Goal: Task Accomplishment & Management: Manage account settings

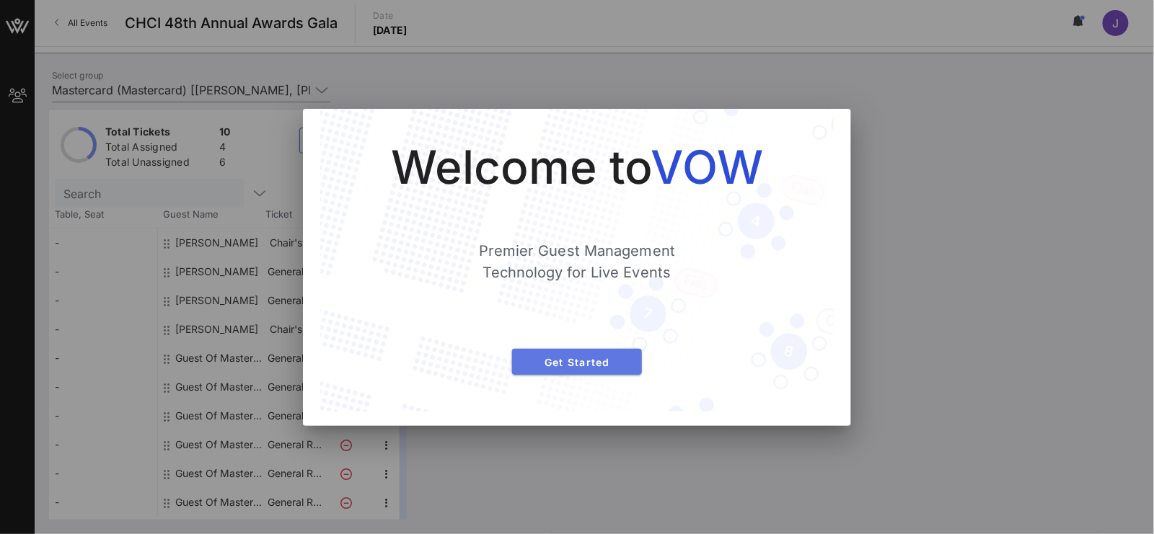
click at [599, 366] on span "Get Started" at bounding box center [577, 362] width 107 height 12
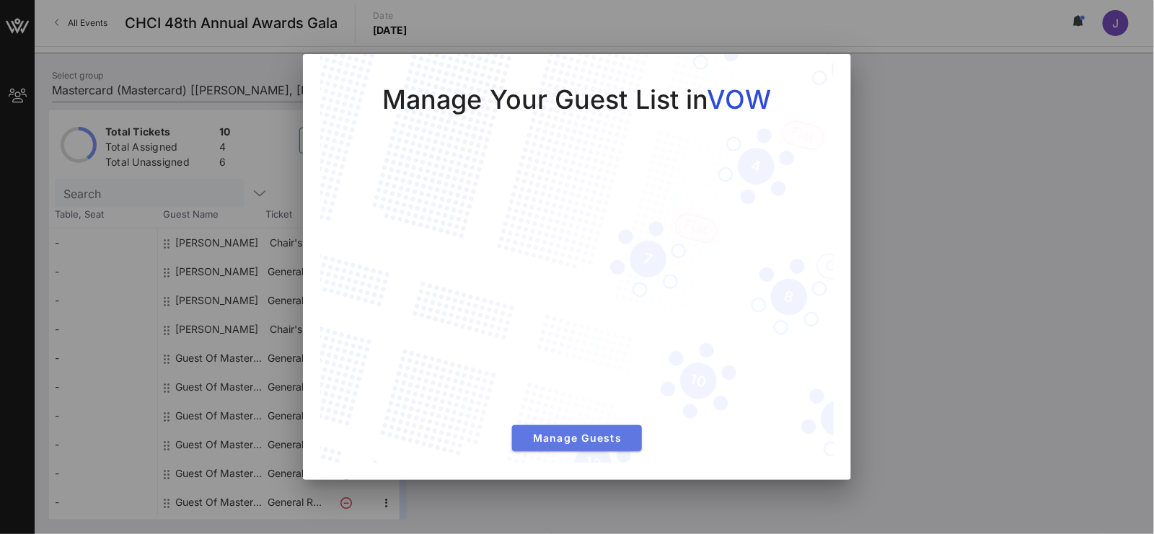
click at [625, 428] on button "Manage Guests" at bounding box center [577, 439] width 130 height 26
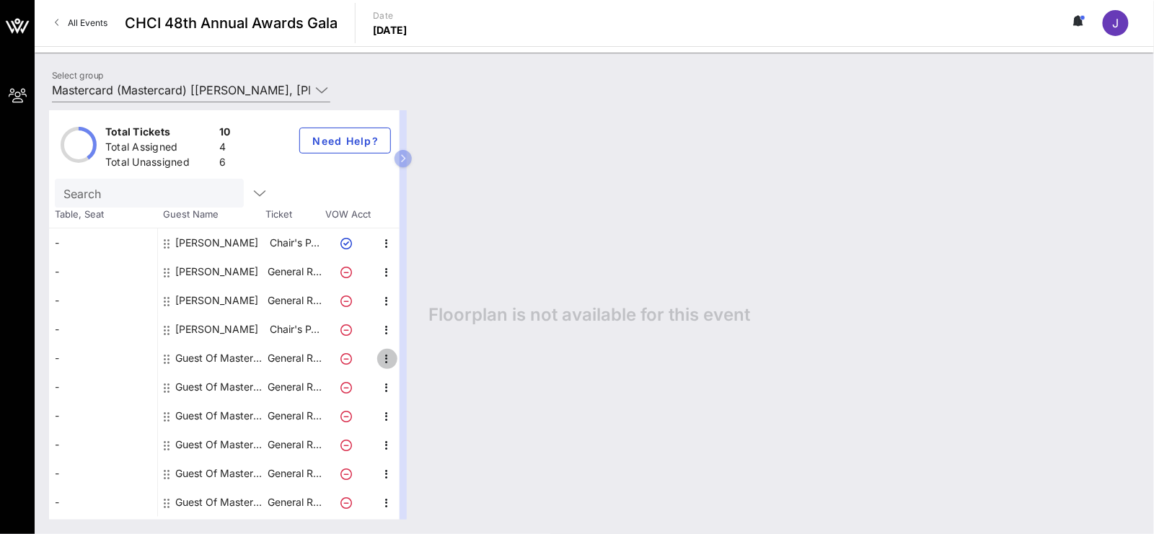
click at [387, 356] on icon "button" at bounding box center [387, 359] width 17 height 17
click at [420, 364] on div "Edit" at bounding box center [422, 363] width 29 height 12
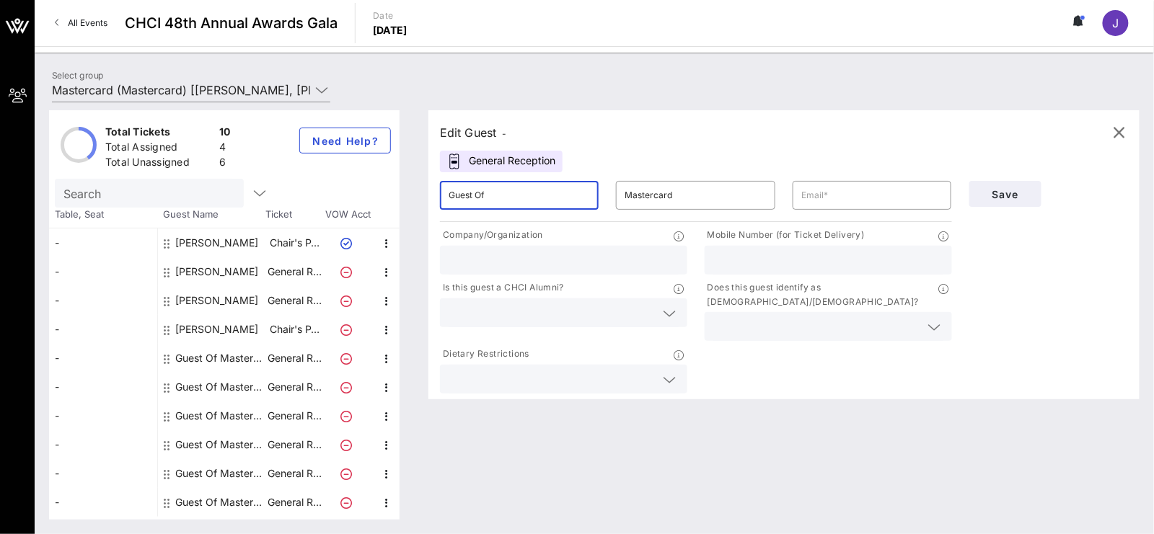
drag, startPoint x: 511, startPoint y: 193, endPoint x: 294, endPoint y: 182, distance: 218.1
click at [307, 184] on div "Total Tickets 10 Total Assigned 4 Total Unassigned 6 Need Help? Search Table, S…" at bounding box center [594, 315] width 1091 height 410
type input "[PERSON_NAME]"
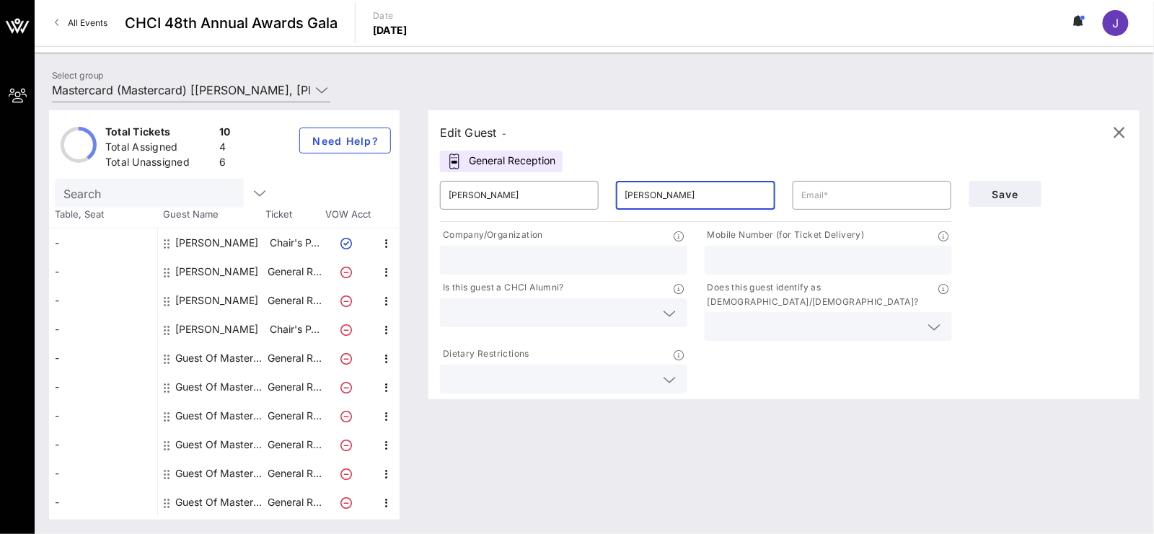
type input "[PERSON_NAME]"
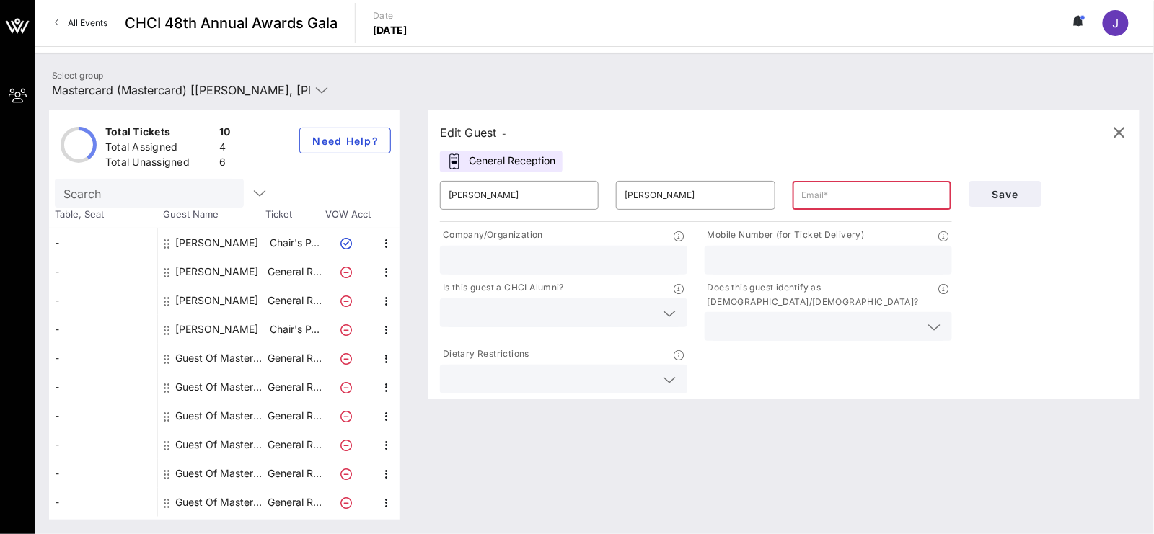
click at [871, 192] on input "text" at bounding box center [871, 195] width 141 height 23
paste input "[EMAIL_ADDRESS][DOMAIN_NAME]"
type input "[EMAIL_ADDRESS][DOMAIN_NAME]"
click at [636, 262] on input "text" at bounding box center [564, 260] width 230 height 19
type input "Mastercard"
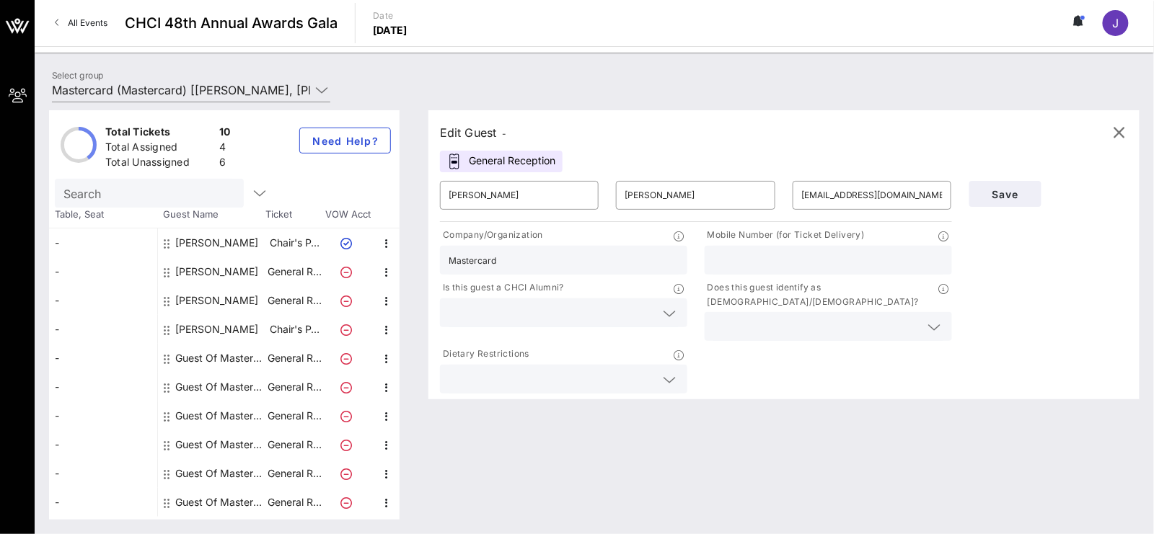
type input "2024148017"
drag, startPoint x: 786, startPoint y: 263, endPoint x: 700, endPoint y: 260, distance: 86.6
click at [700, 260] on div "Mobile Number (for Ticket Delivery) 2024148017" at bounding box center [828, 251] width 265 height 53
type input "[PHONE_NUMBER]"
click at [669, 305] on icon at bounding box center [670, 313] width 13 height 17
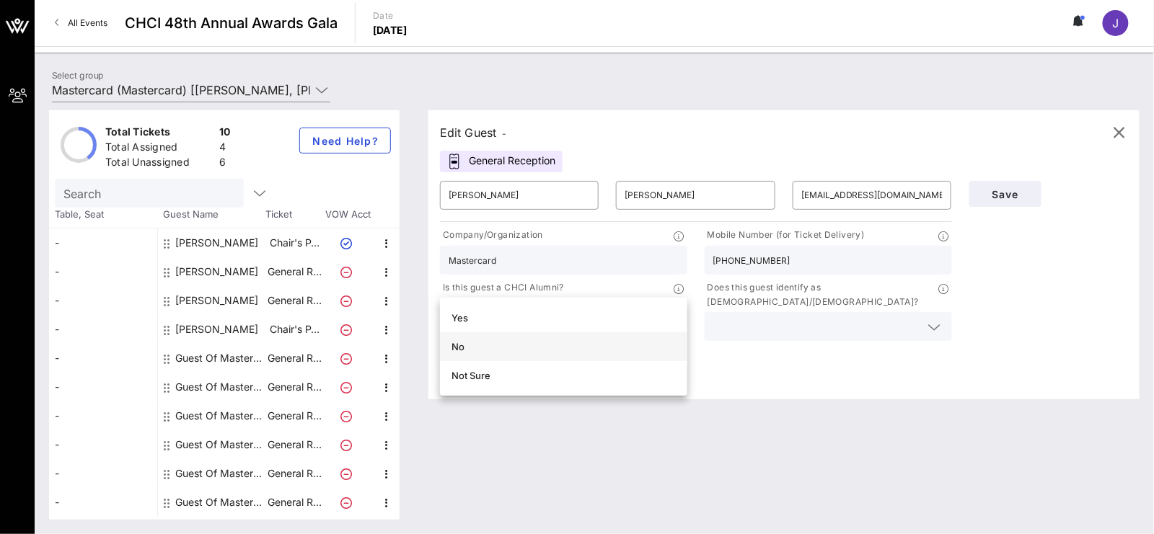
click at [509, 345] on div "No" at bounding box center [564, 347] width 224 height 12
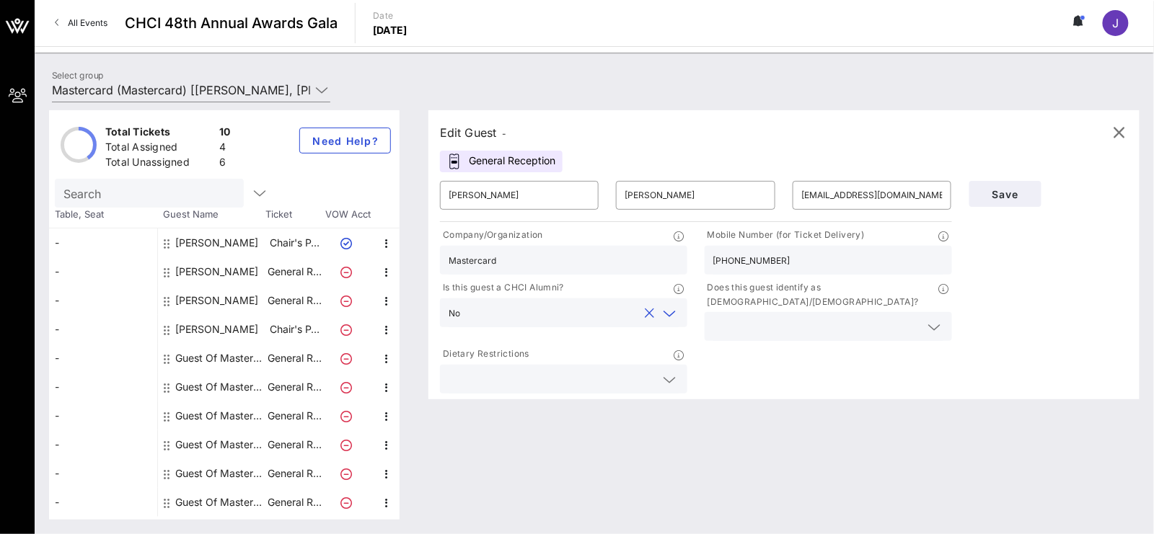
click at [842, 312] on div at bounding box center [828, 326] width 230 height 29
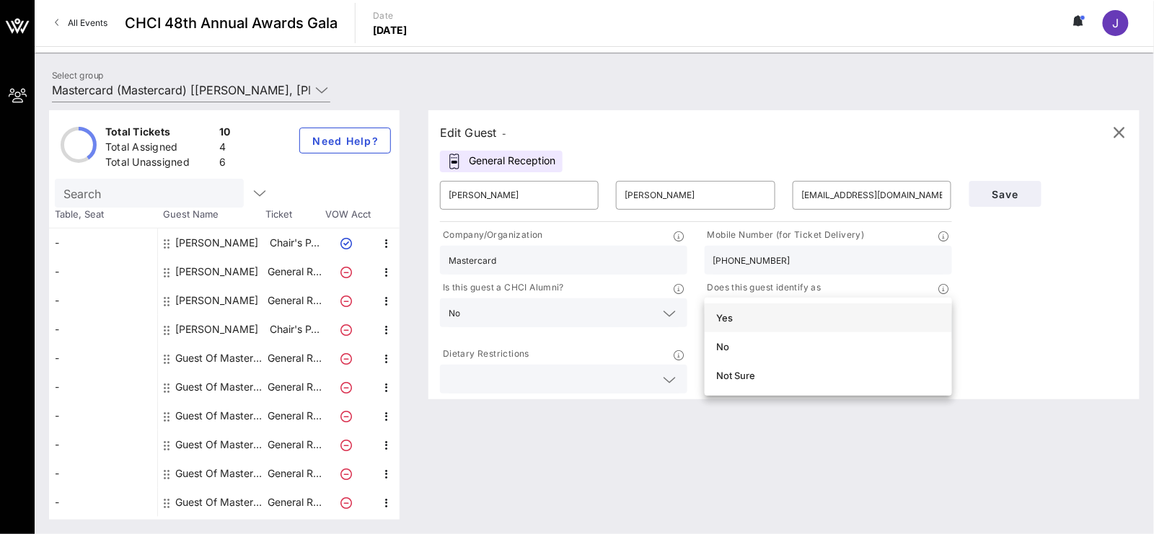
click at [754, 318] on div "Yes" at bounding box center [828, 318] width 224 height 12
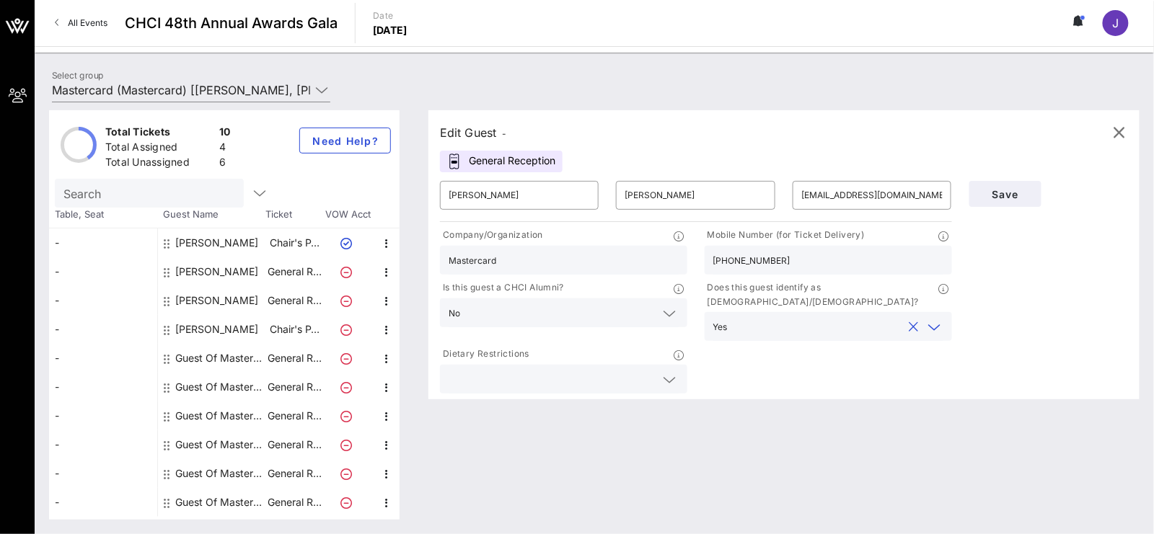
click at [1029, 270] on div "Save" at bounding box center [1049, 284] width 177 height 224
click at [1000, 192] on span "Save" at bounding box center [1005, 194] width 49 height 12
